Goal: Task Accomplishment & Management: Use online tool/utility

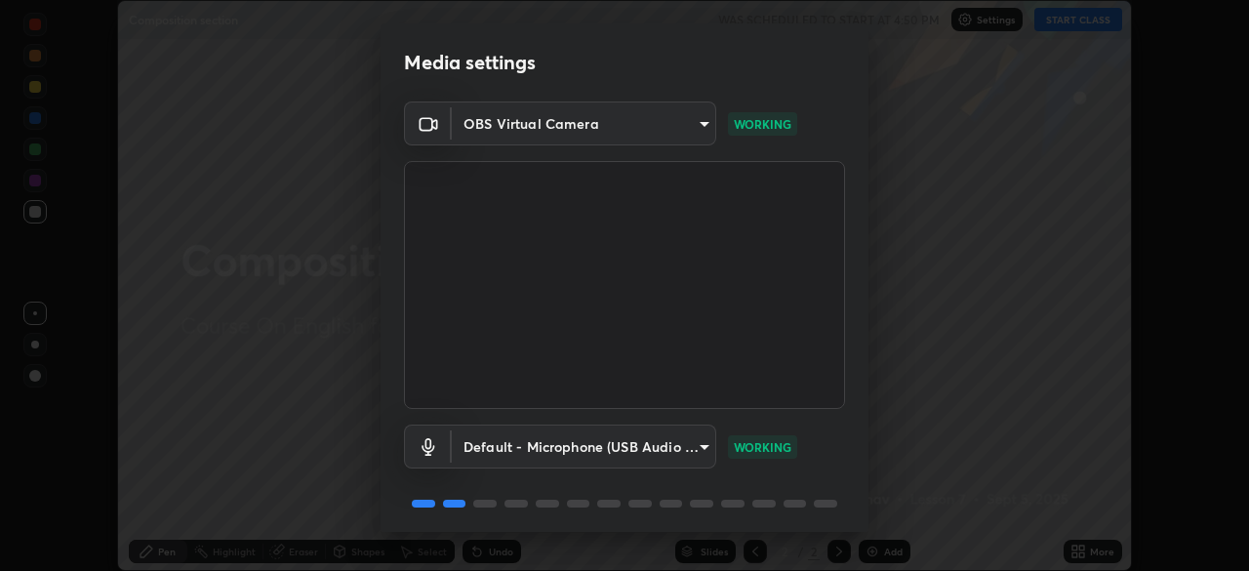
scroll to position [69, 0]
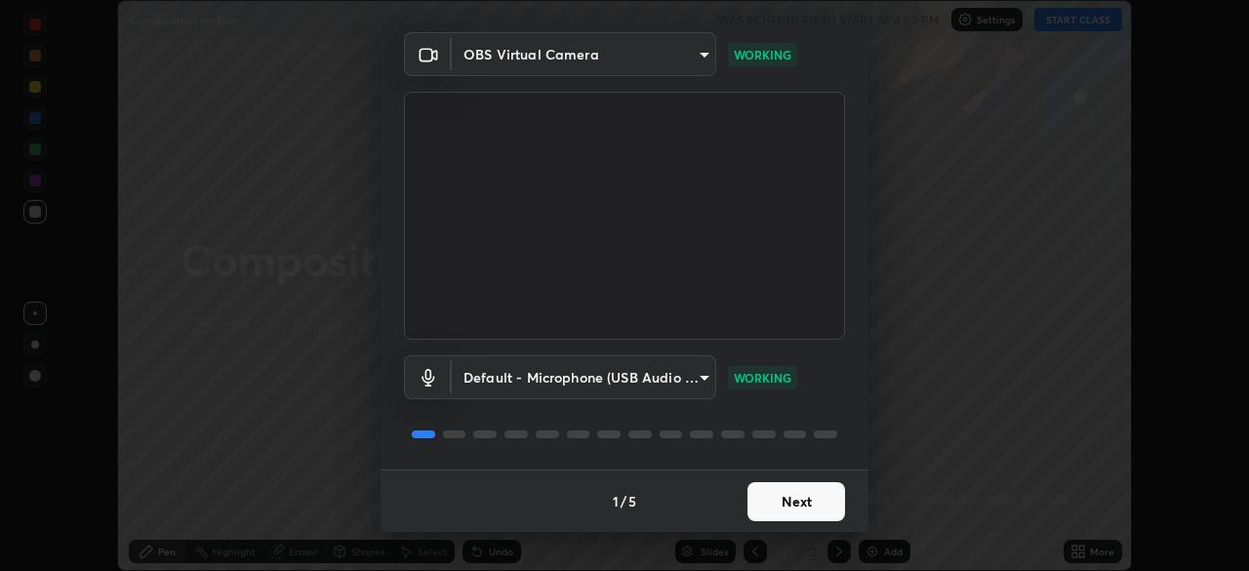
click at [801, 496] on button "Next" at bounding box center [796, 501] width 98 height 39
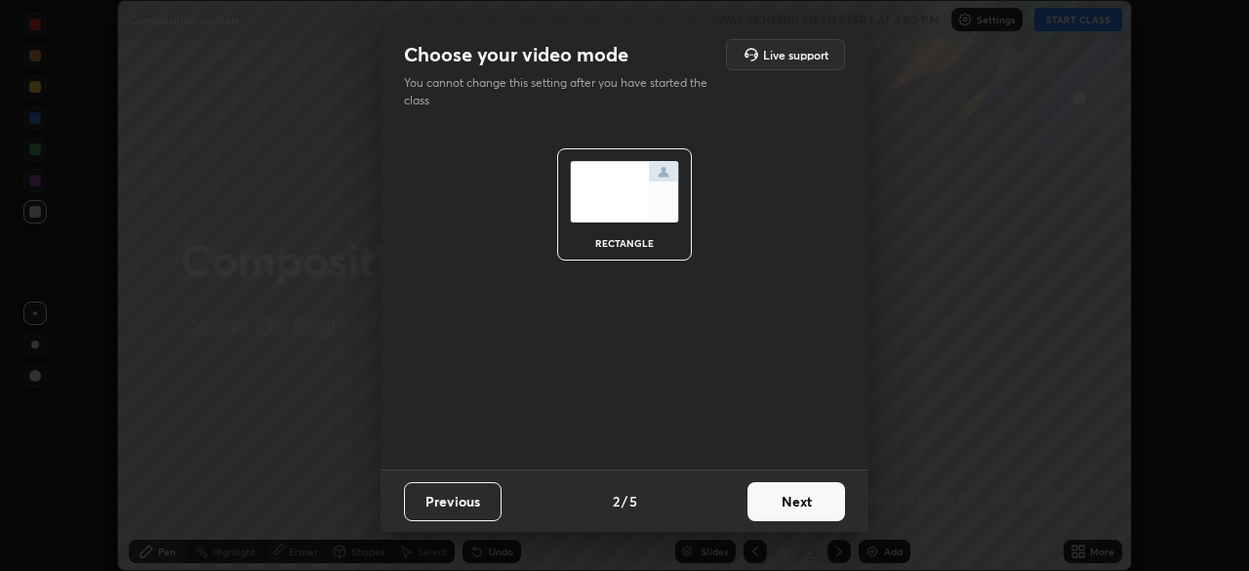
scroll to position [0, 0]
click at [810, 502] on button "Next" at bounding box center [796, 501] width 98 height 39
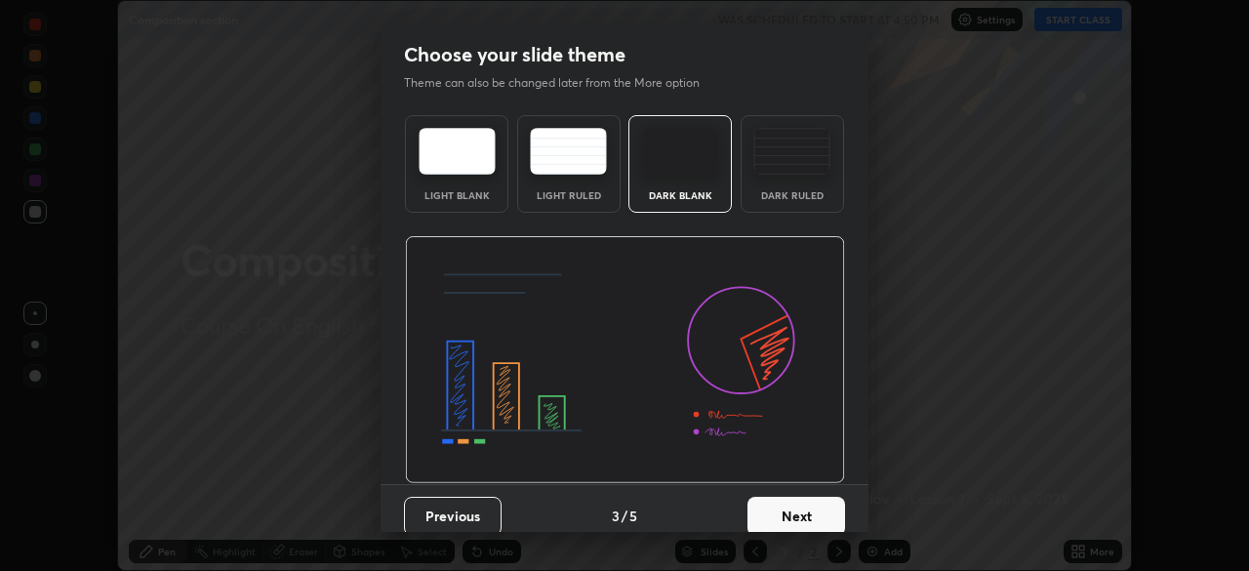
click at [815, 499] on button "Next" at bounding box center [796, 516] width 98 height 39
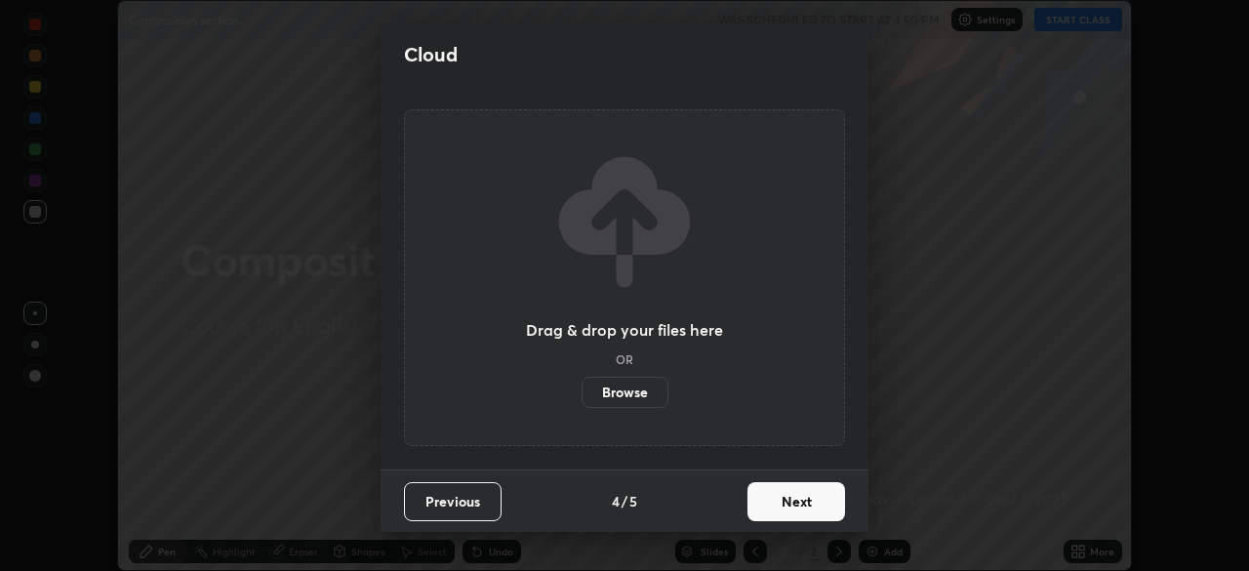
click at [815, 507] on button "Next" at bounding box center [796, 501] width 98 height 39
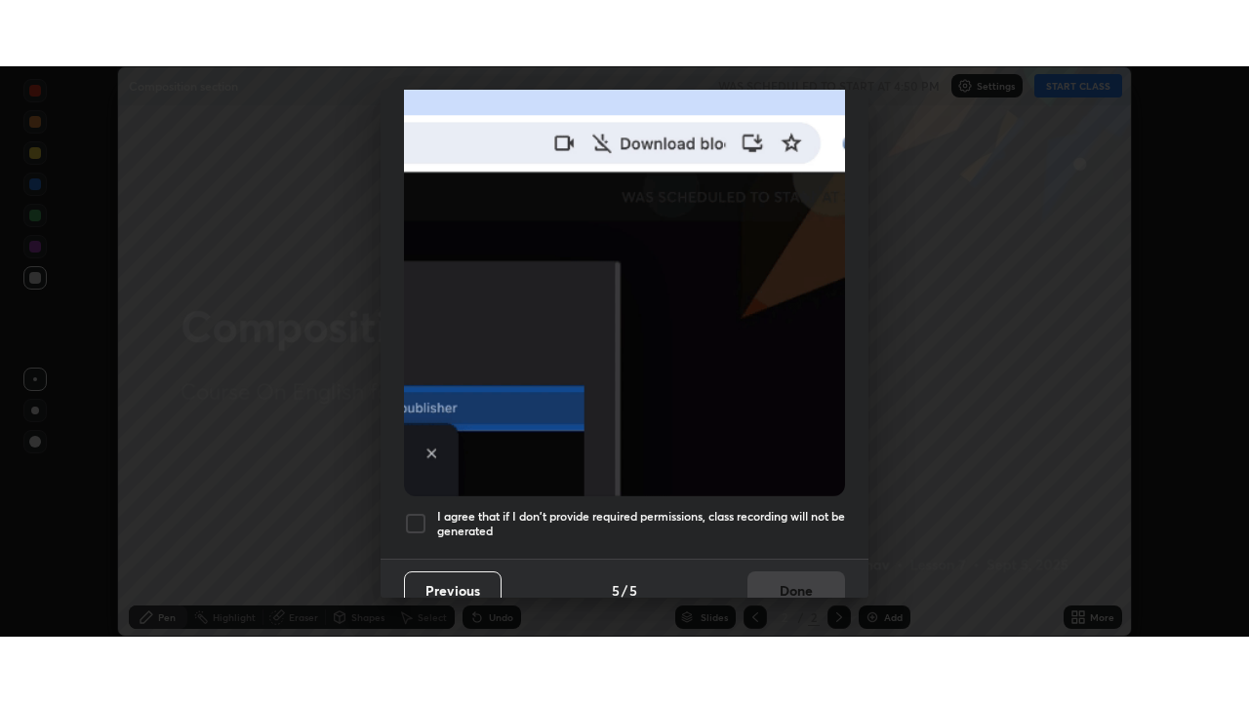
scroll to position [467, 0]
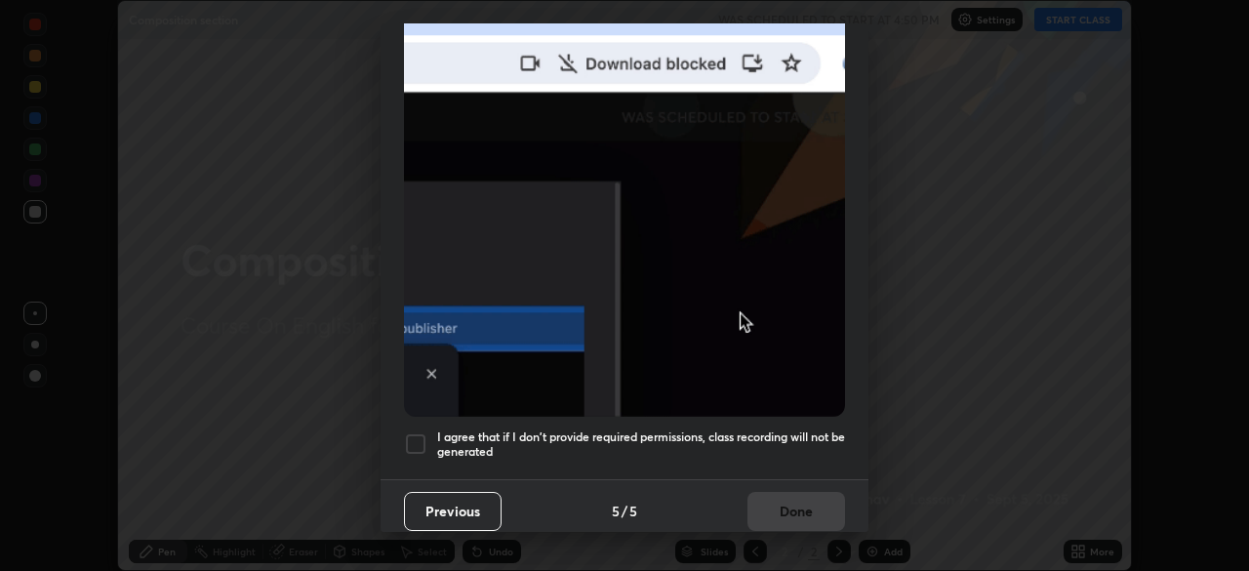
click at [421, 433] on div at bounding box center [415, 443] width 23 height 23
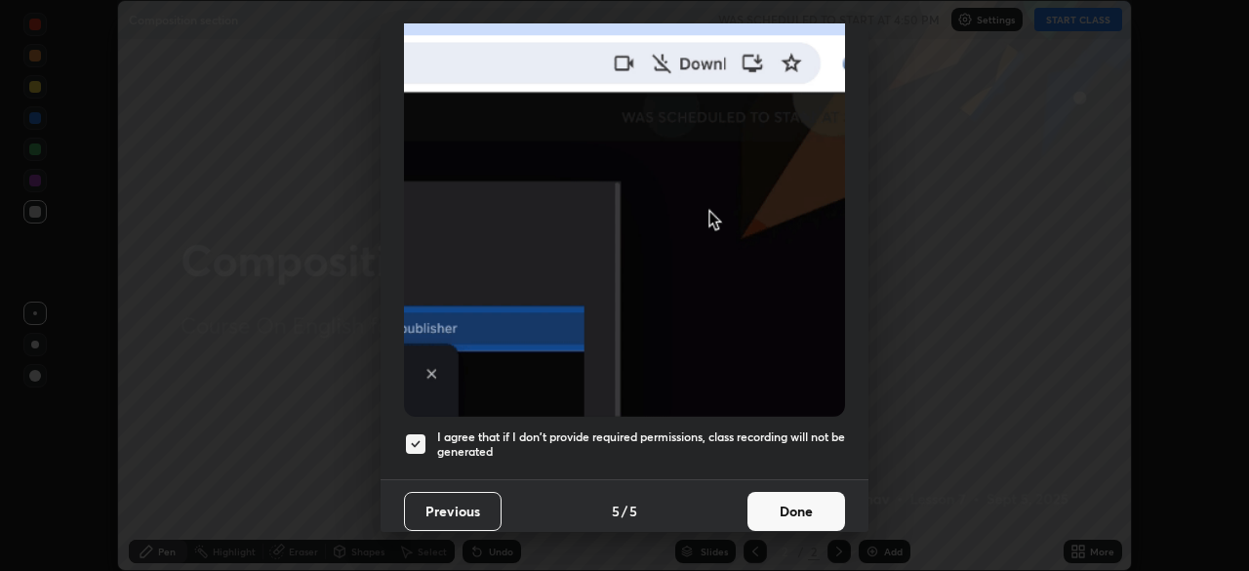
click at [780, 502] on button "Done" at bounding box center [796, 511] width 98 height 39
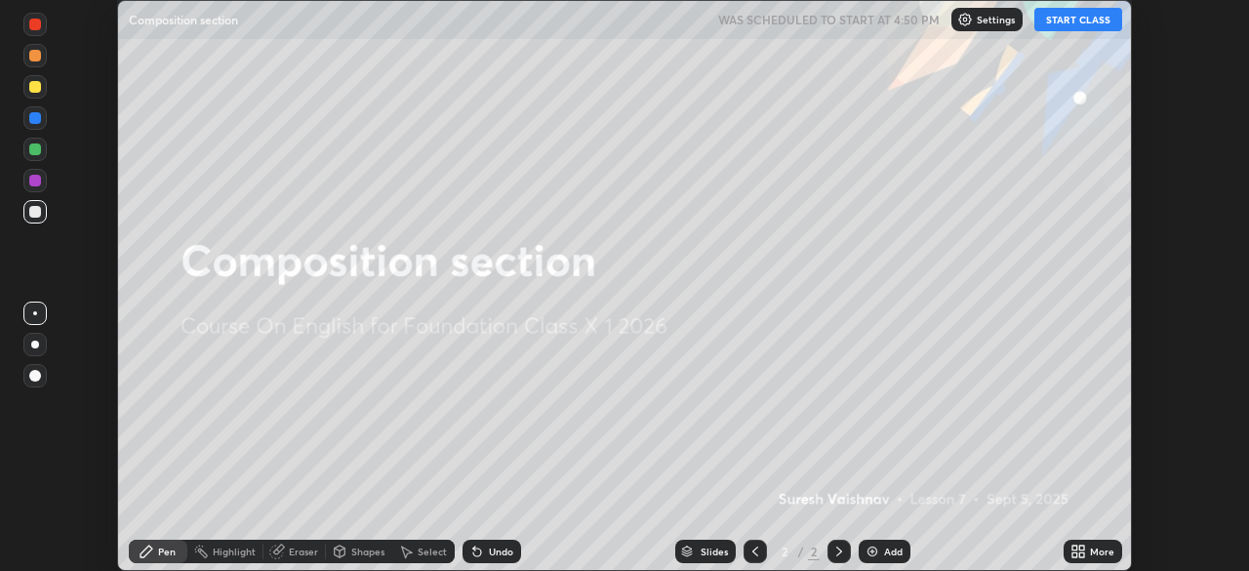
click at [1071, 20] on button "START CLASS" at bounding box center [1078, 19] width 88 height 23
click at [1089, 548] on div "More" at bounding box center [1092, 550] width 59 height 23
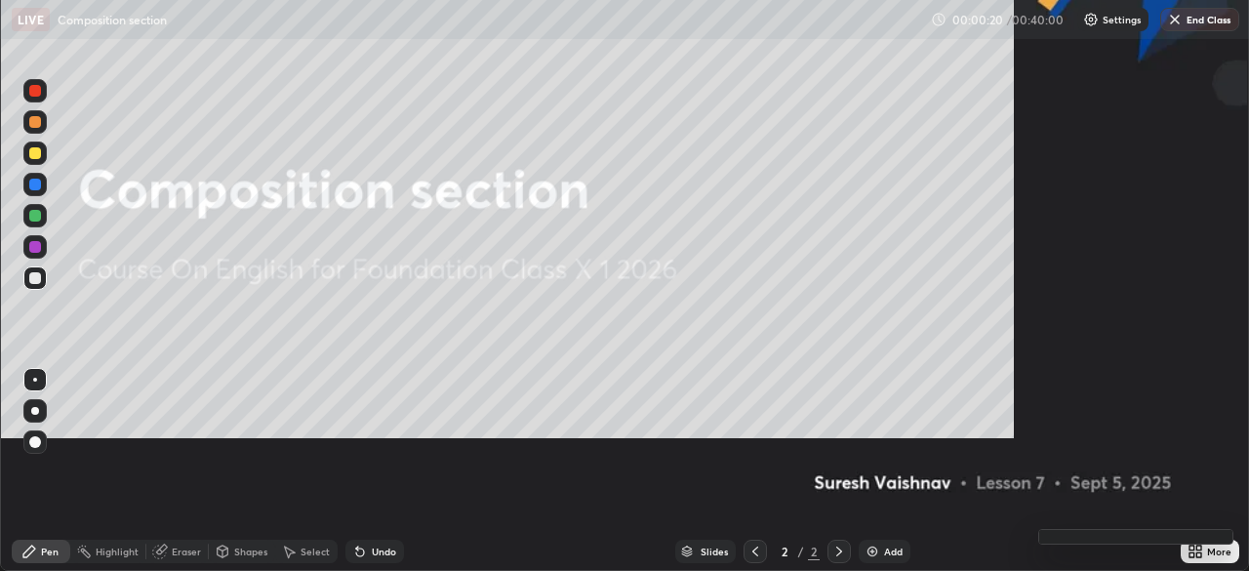
scroll to position [702, 1249]
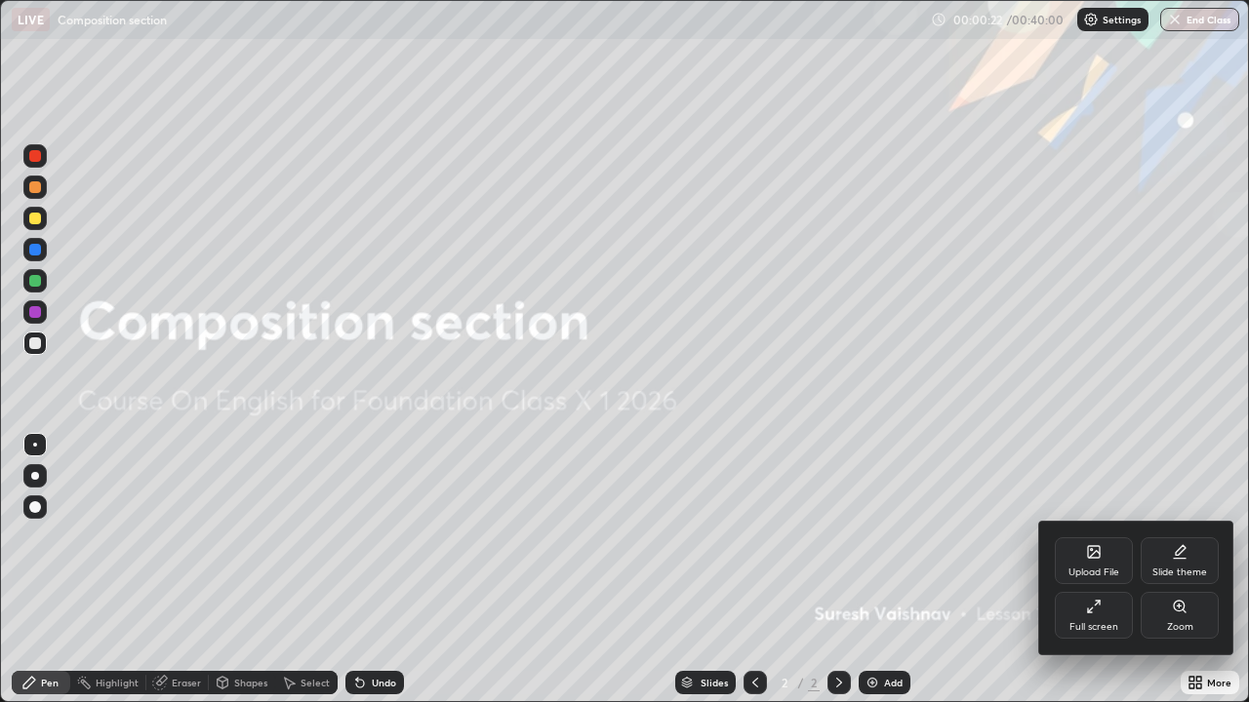
click at [1094, 570] on div "Full screen" at bounding box center [1093, 615] width 78 height 47
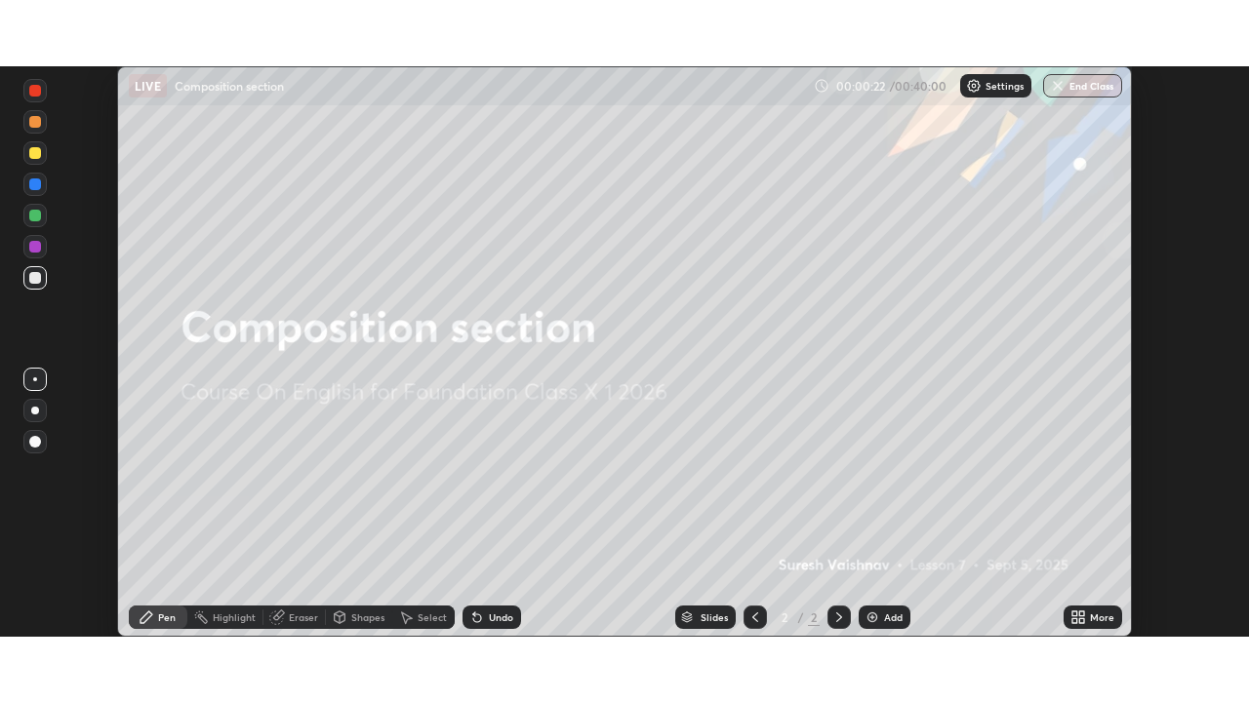
scroll to position [96975, 96297]
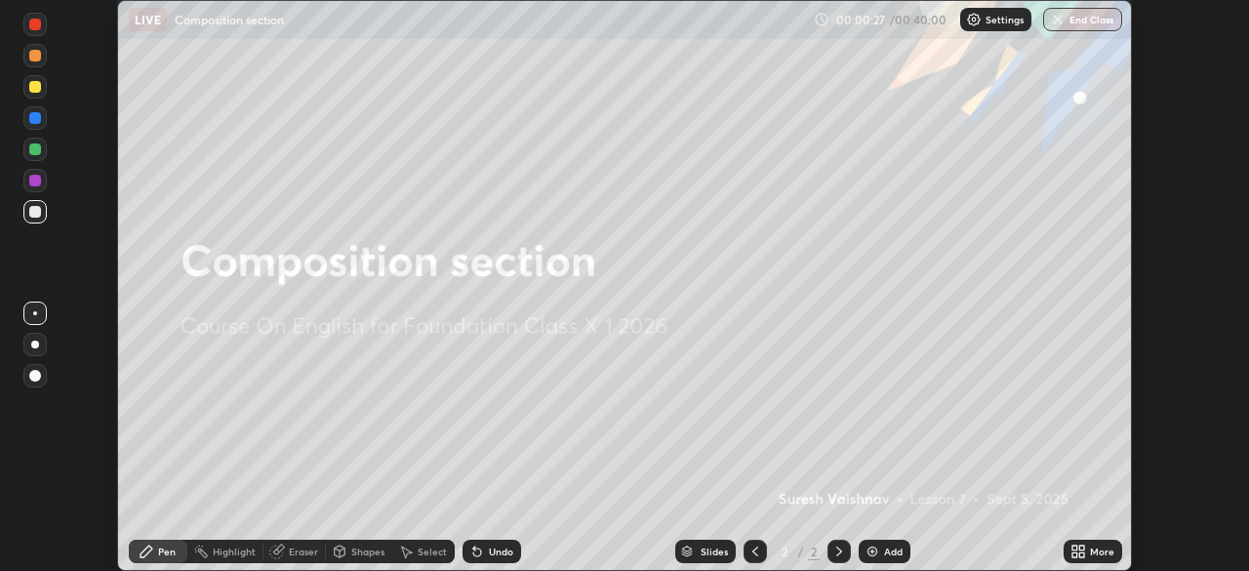
click at [888, 550] on div "Add" at bounding box center [893, 551] width 19 height 10
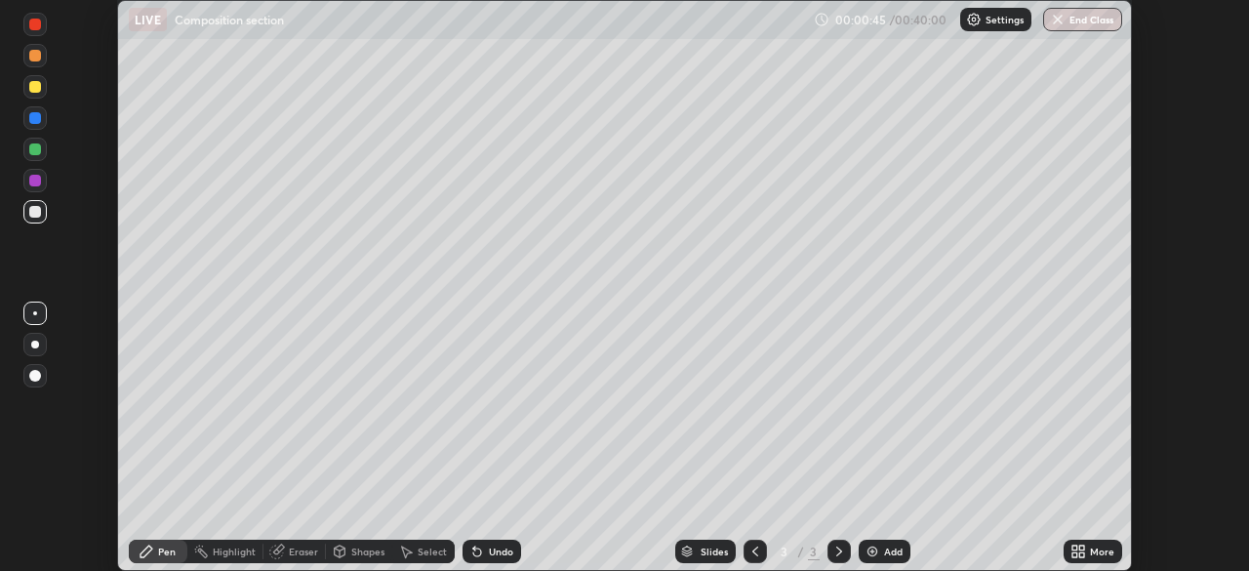
click at [1078, 550] on icon at bounding box center [1078, 551] width 16 height 16
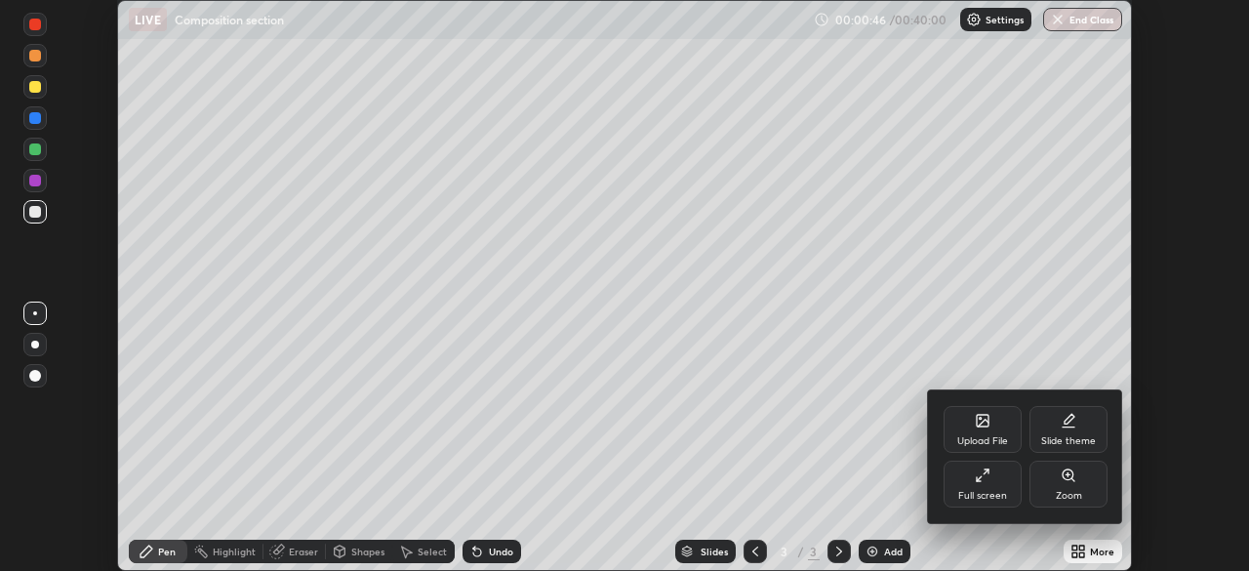
click at [992, 493] on div "Full screen" at bounding box center [982, 496] width 49 height 10
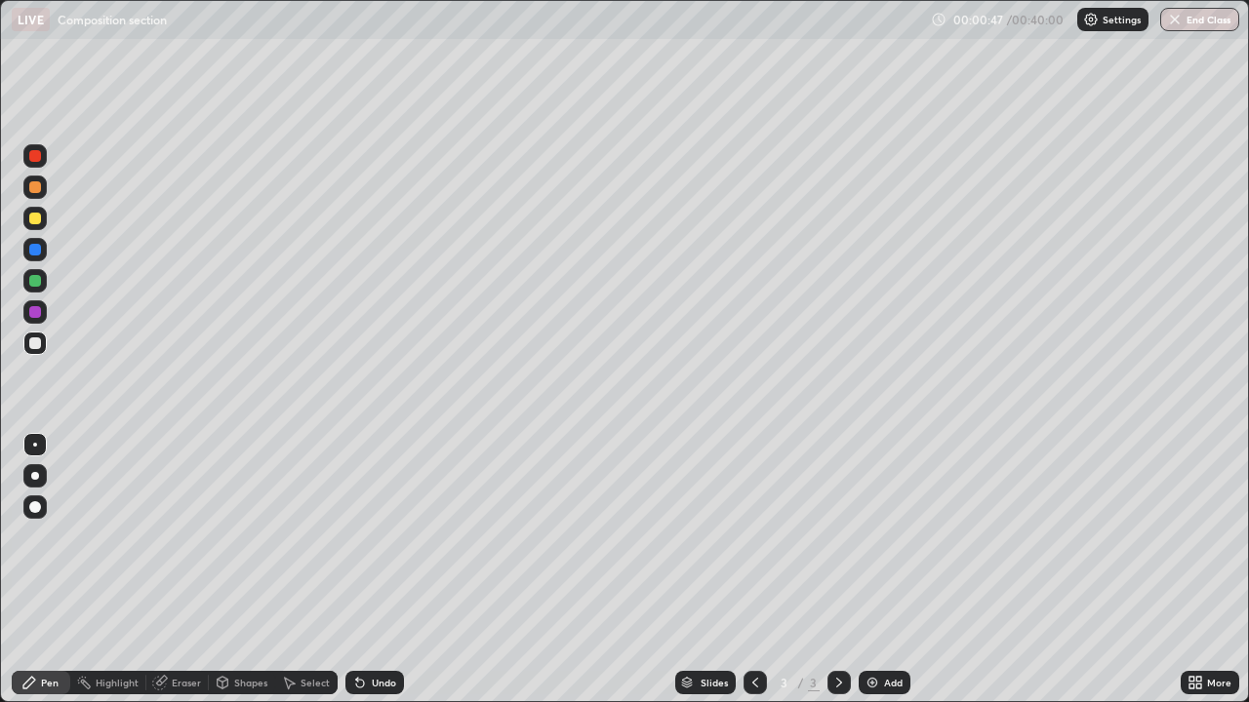
scroll to position [702, 1249]
click at [897, 570] on div "Add" at bounding box center [893, 683] width 19 height 10
click at [170, 570] on div "Eraser" at bounding box center [177, 682] width 62 height 23
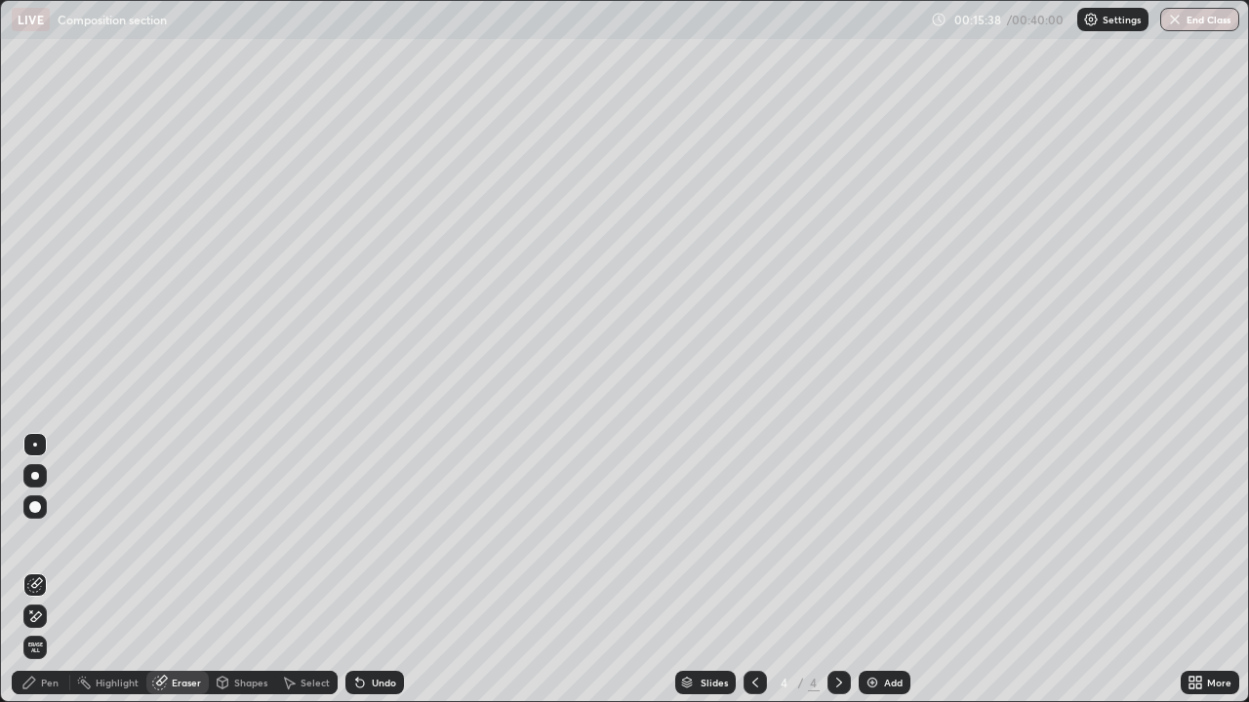
click at [60, 570] on div "Pen" at bounding box center [41, 682] width 59 height 23
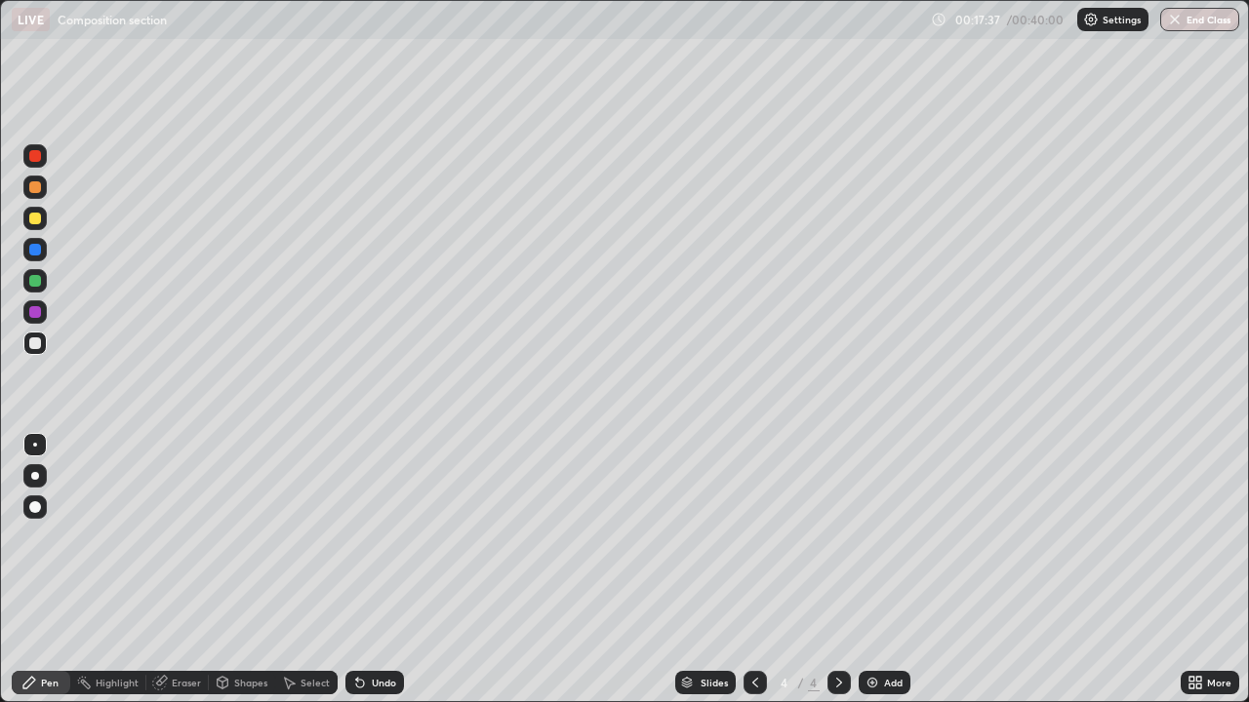
click at [169, 570] on div "Eraser" at bounding box center [177, 682] width 62 height 23
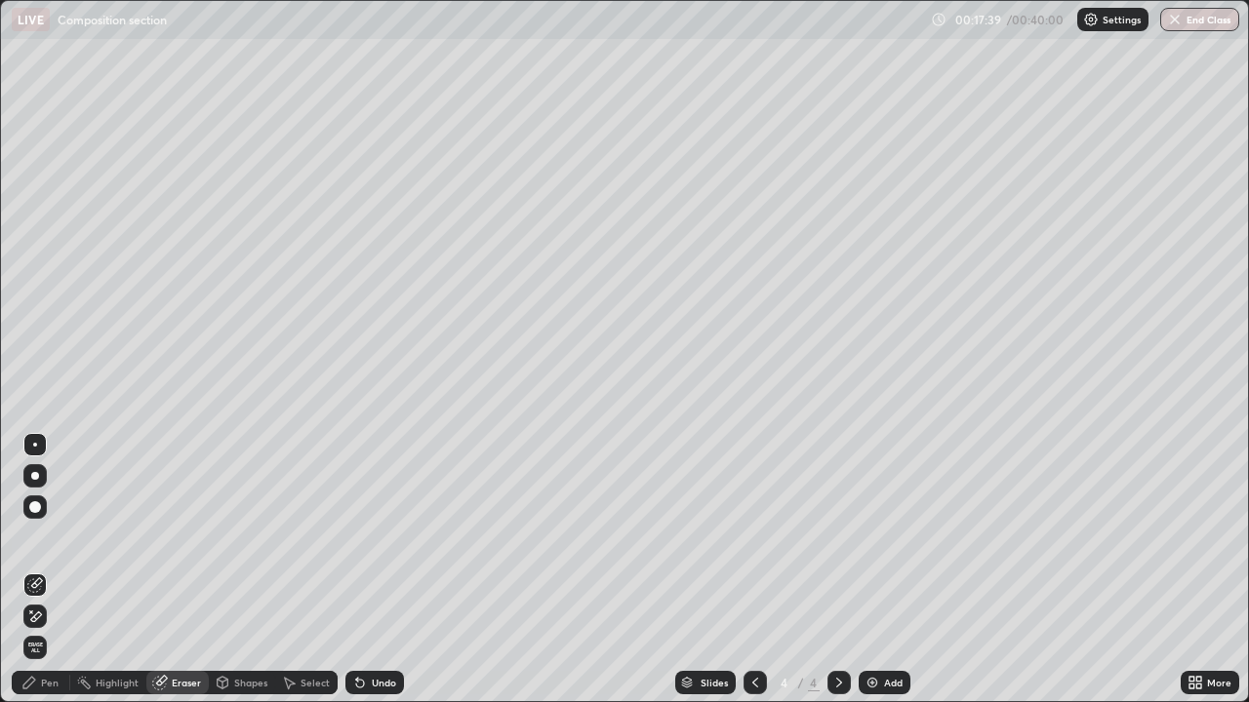
click at [51, 570] on div "Pen" at bounding box center [50, 683] width 18 height 10
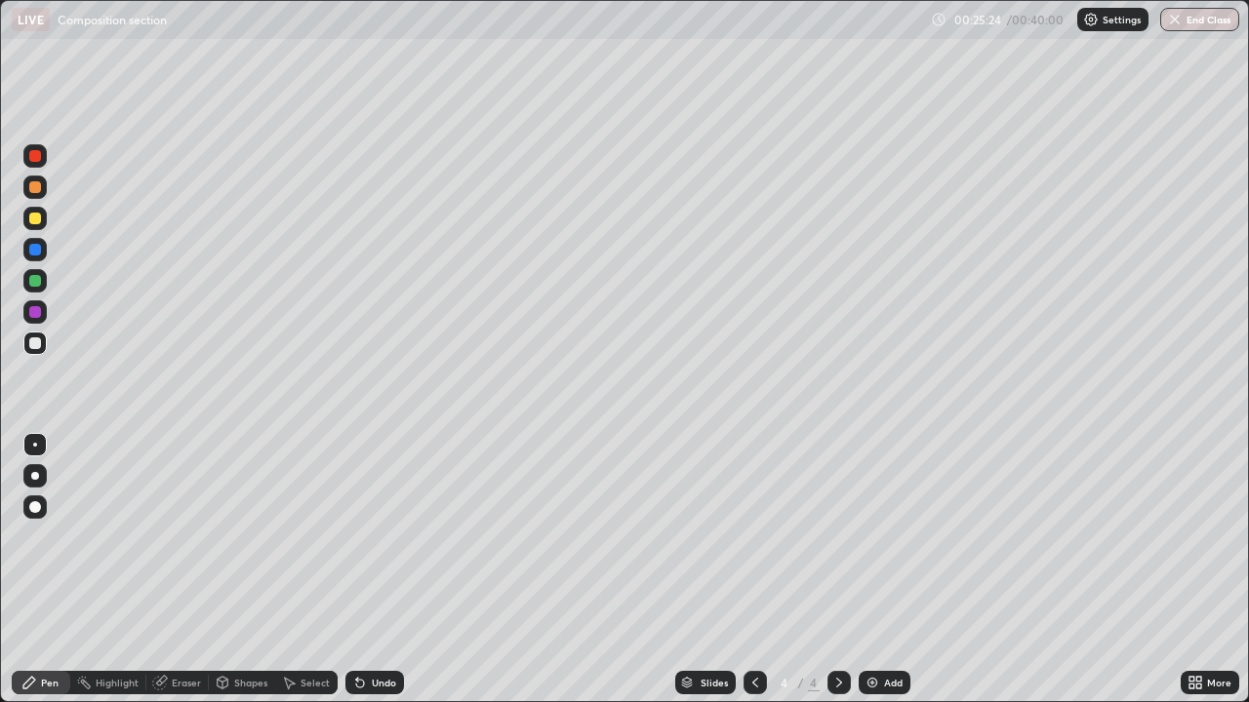
click at [889, 570] on div "Add" at bounding box center [893, 683] width 19 height 10
click at [197, 570] on div "Eraser" at bounding box center [186, 683] width 29 height 10
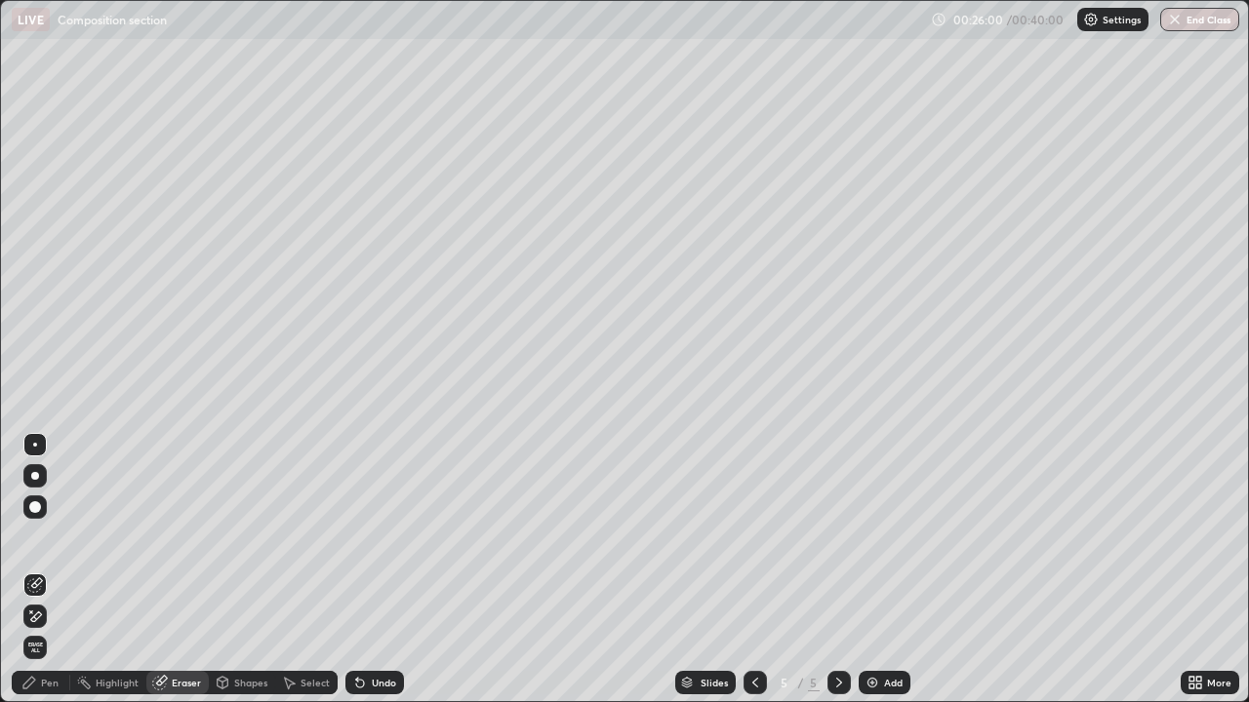
click at [66, 570] on div "Pen" at bounding box center [41, 682] width 59 height 23
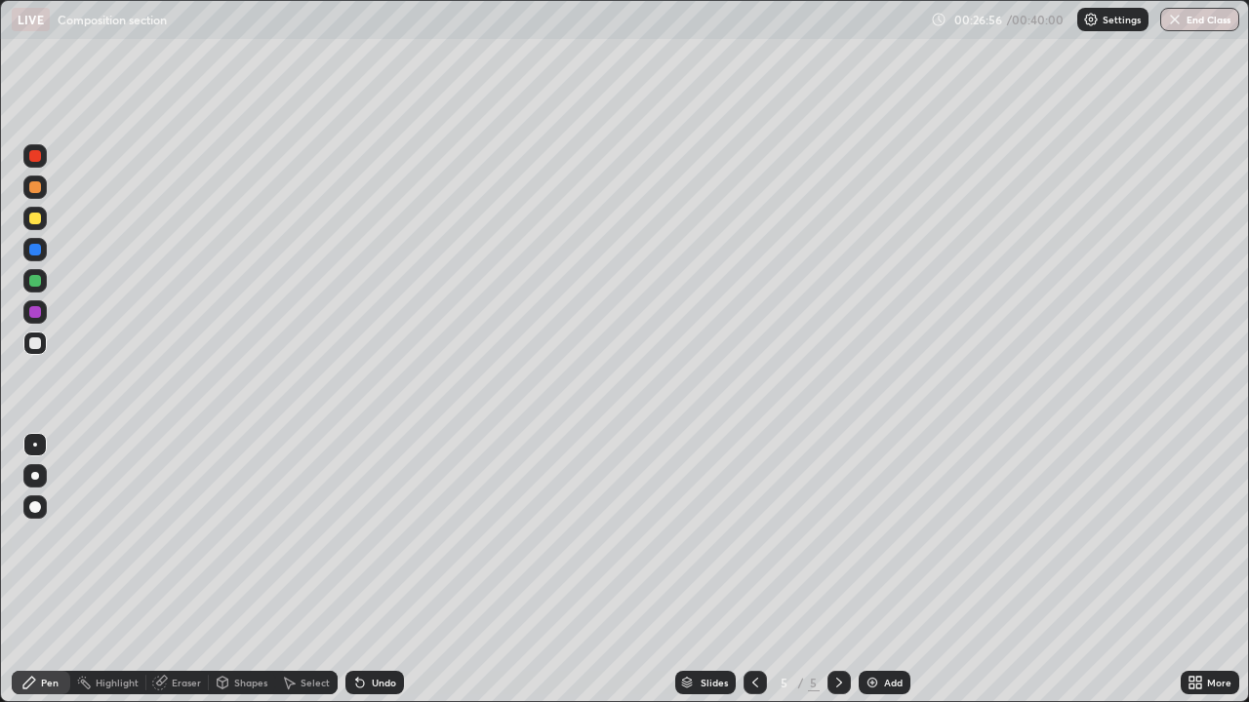
click at [179, 570] on div "Eraser" at bounding box center [186, 683] width 29 height 10
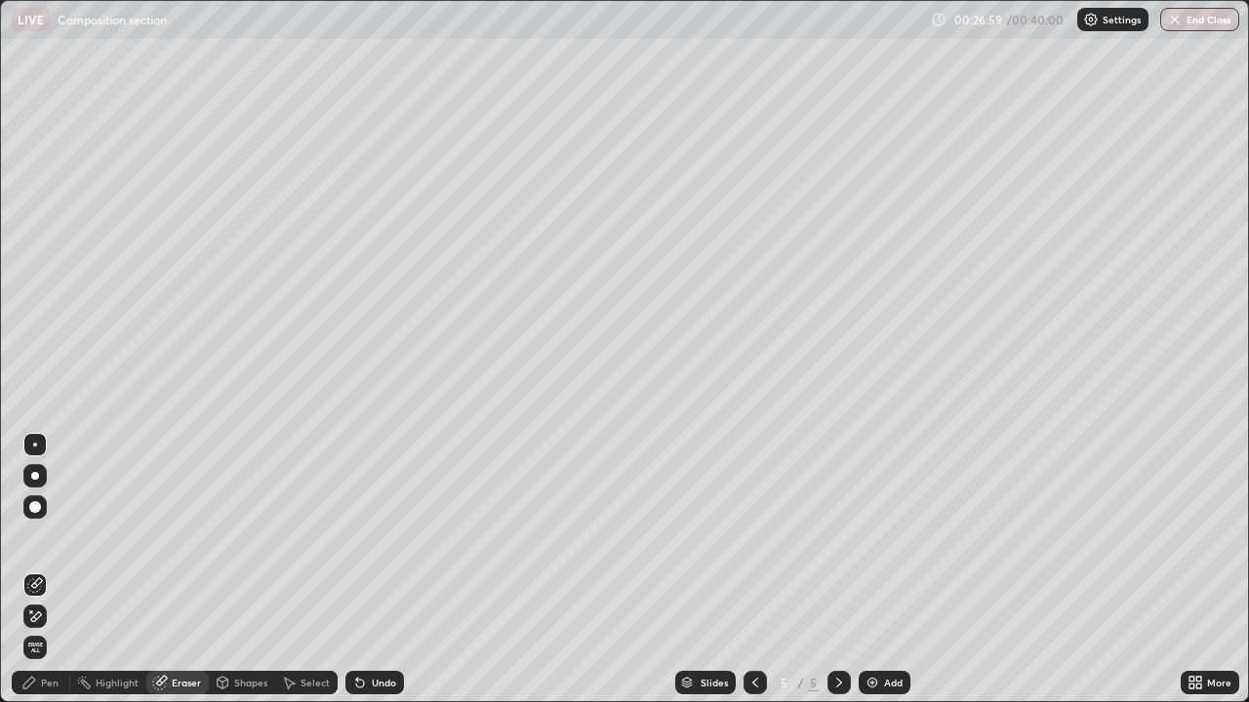
click at [51, 570] on div "Pen" at bounding box center [50, 683] width 18 height 10
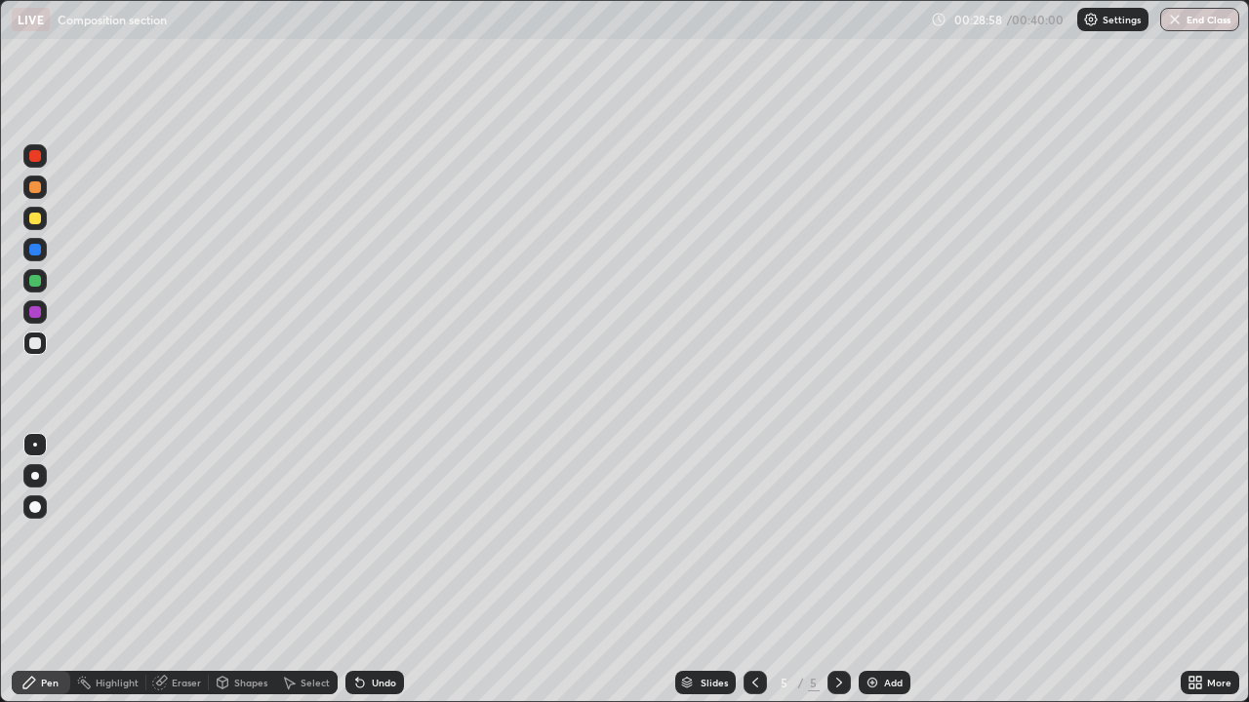
click at [1183, 19] on button "End Class" at bounding box center [1199, 19] width 79 height 23
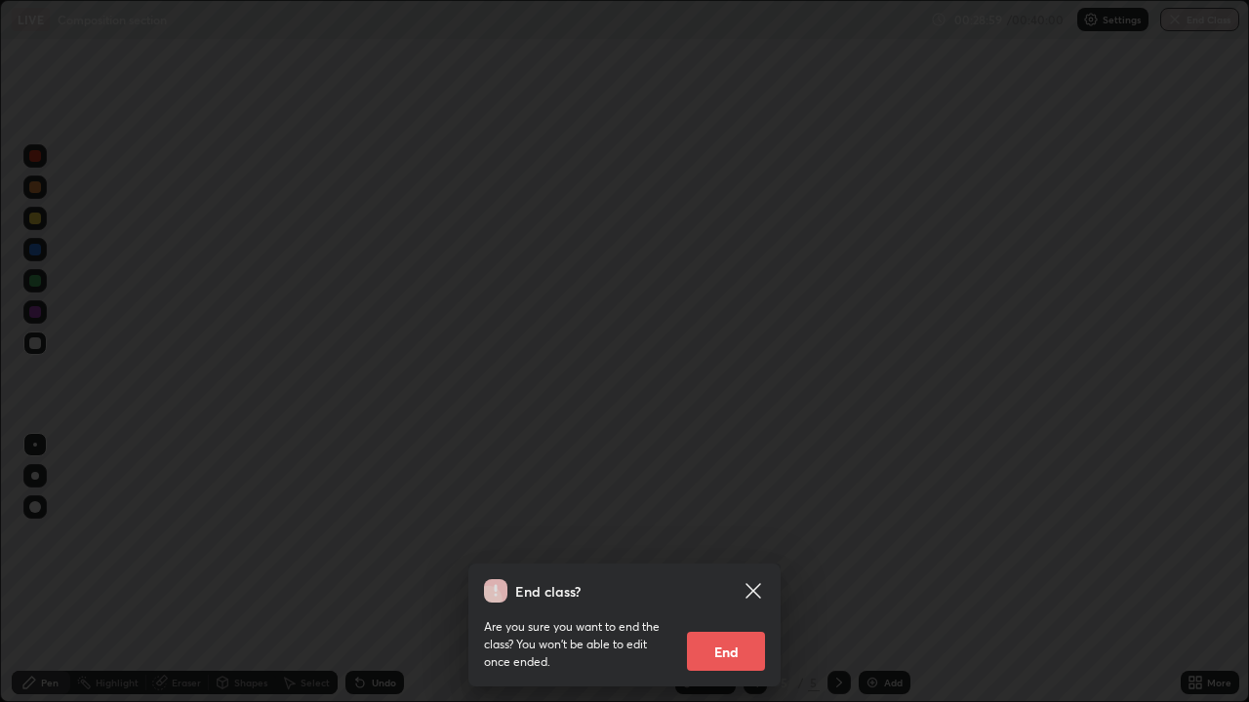
click at [733, 570] on button "End" at bounding box center [726, 651] width 78 height 39
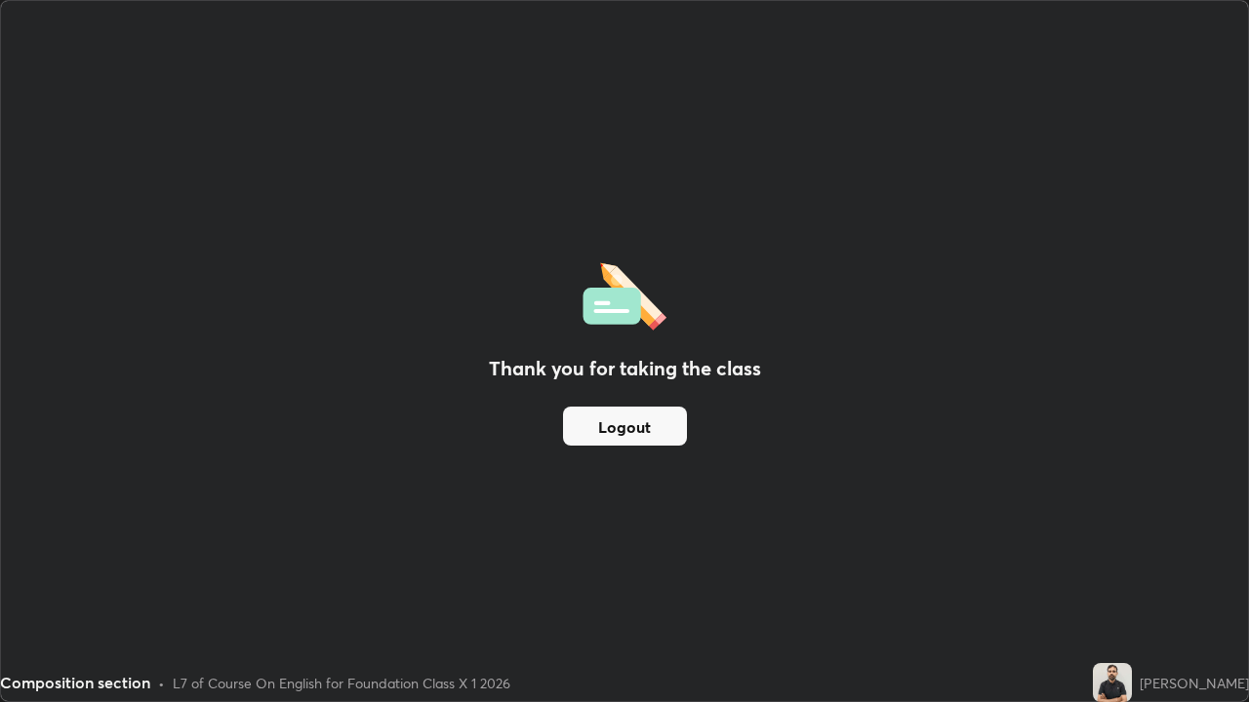
click at [665, 429] on button "Logout" at bounding box center [625, 426] width 124 height 39
click at [914, 223] on div "Thank you for taking the class Logout" at bounding box center [624, 351] width 1247 height 700
click at [668, 428] on button "Logout" at bounding box center [625, 426] width 124 height 39
click at [900, 227] on div "Thank you for taking the class Logout" at bounding box center [624, 351] width 1247 height 700
